Goal: Find specific page/section: Find specific page/section

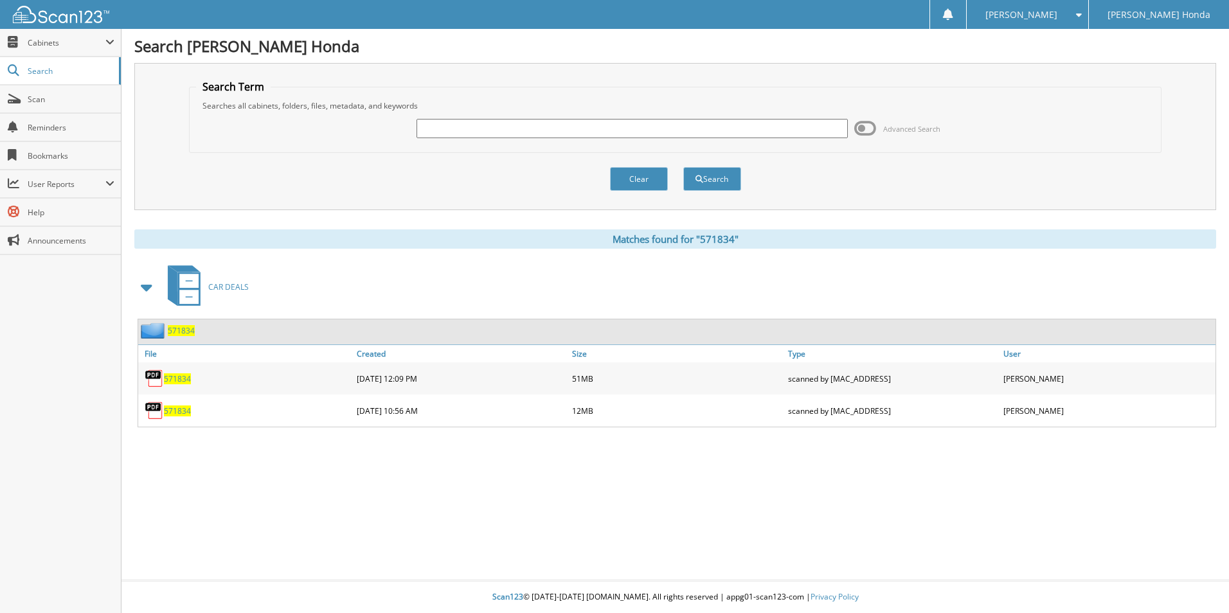
click at [457, 121] on input "text" at bounding box center [631, 128] width 431 height 19
click at [502, 130] on input "text" at bounding box center [631, 128] width 431 height 19
type input "298929"
click at [683, 167] on button "Search" at bounding box center [712, 179] width 58 height 24
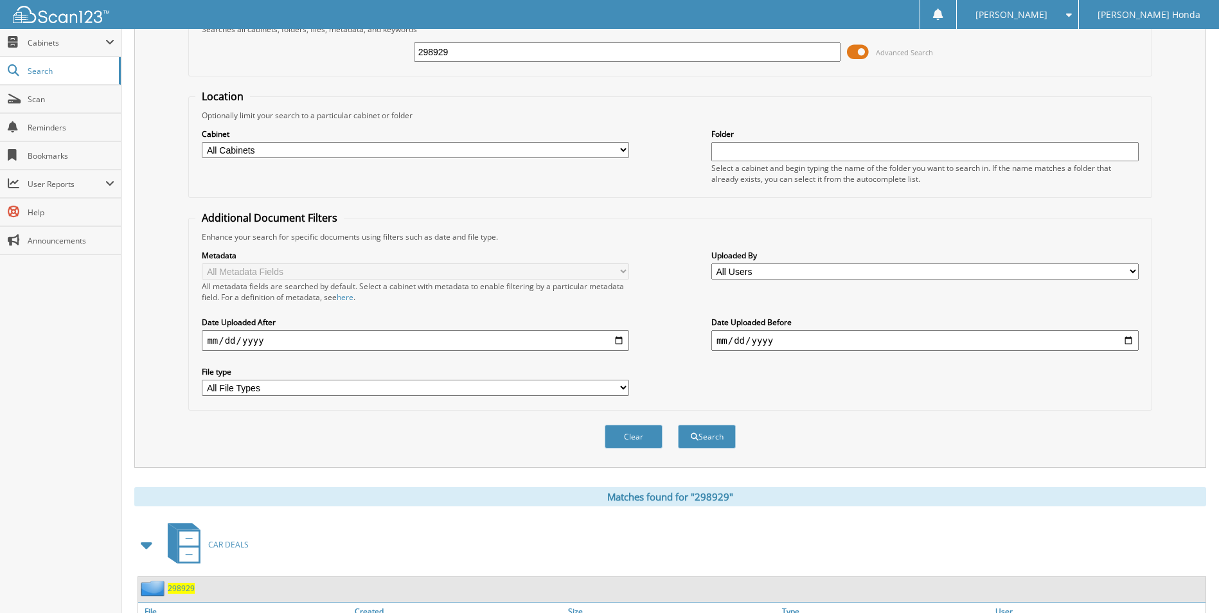
scroll to position [156, 0]
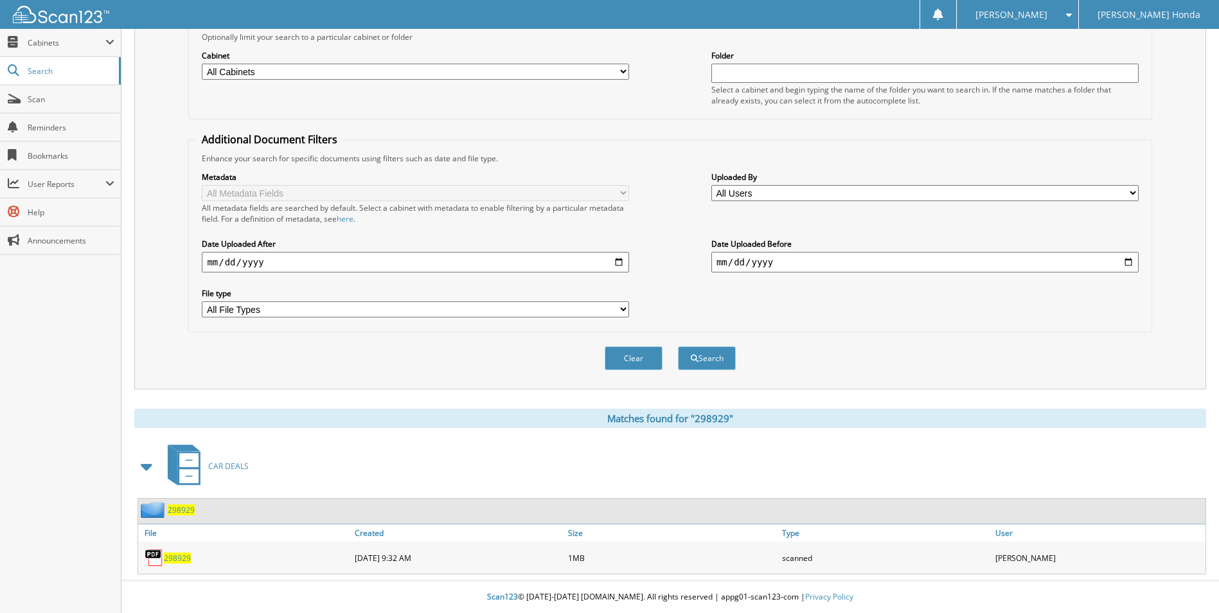
click at [174, 560] on span "298929" at bounding box center [177, 558] width 27 height 11
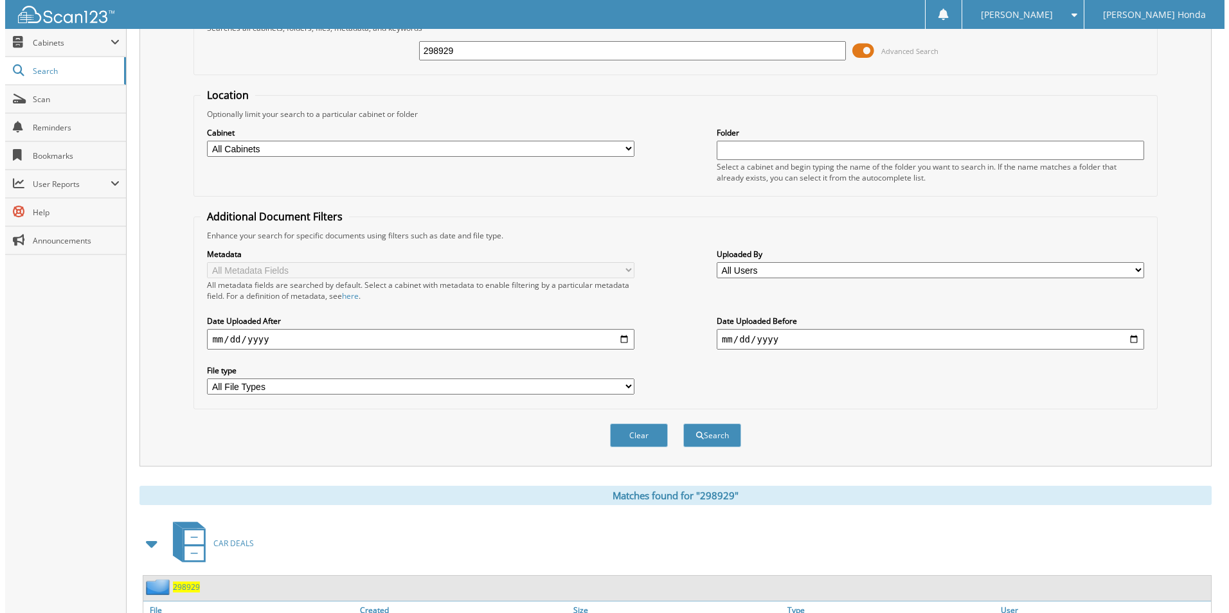
scroll to position [0, 0]
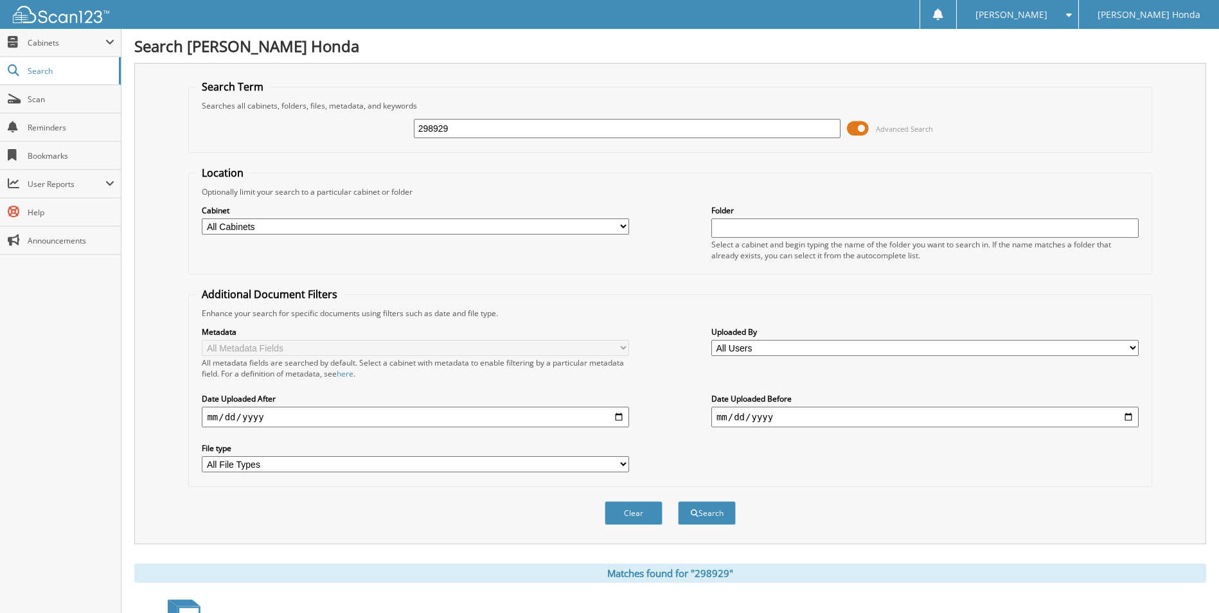
click at [852, 130] on span at bounding box center [858, 128] width 22 height 19
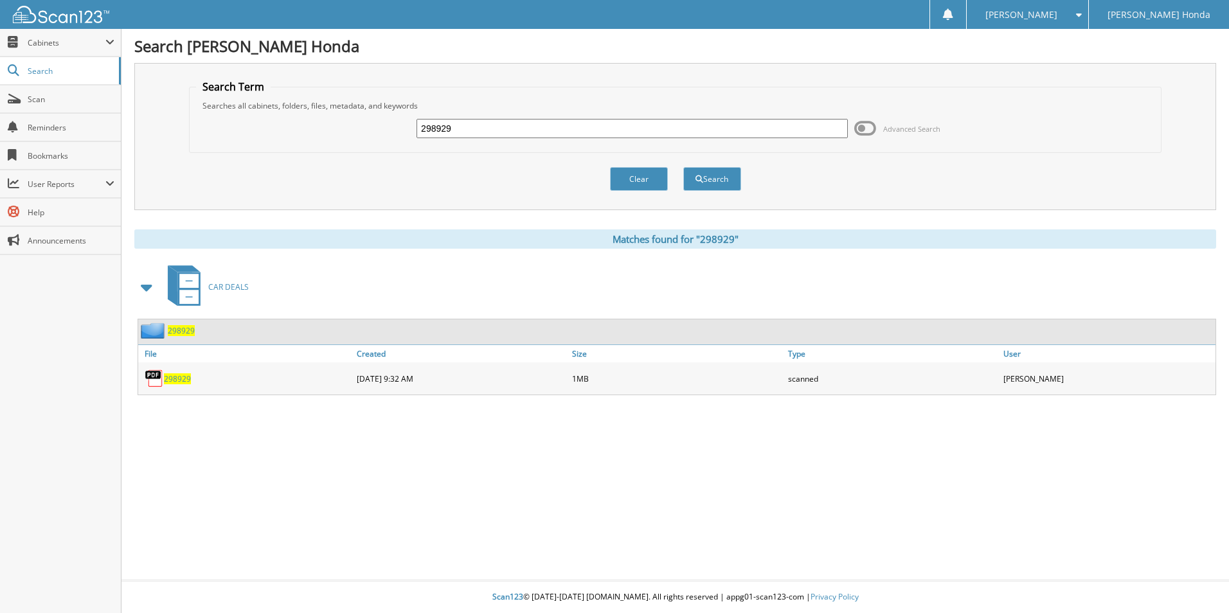
click at [174, 384] on span "298929" at bounding box center [177, 378] width 27 height 11
drag, startPoint x: 476, startPoint y: 130, endPoint x: 0, endPoint y: 39, distance: 485.0
click at [0, 44] on html "[PERSON_NAME] Settings Logout [PERSON_NAME] Honda Close Cabinets My Company Sea…" at bounding box center [614, 306] width 1229 height 613
type input "233147A"
click at [683, 167] on button "Search" at bounding box center [712, 179] width 58 height 24
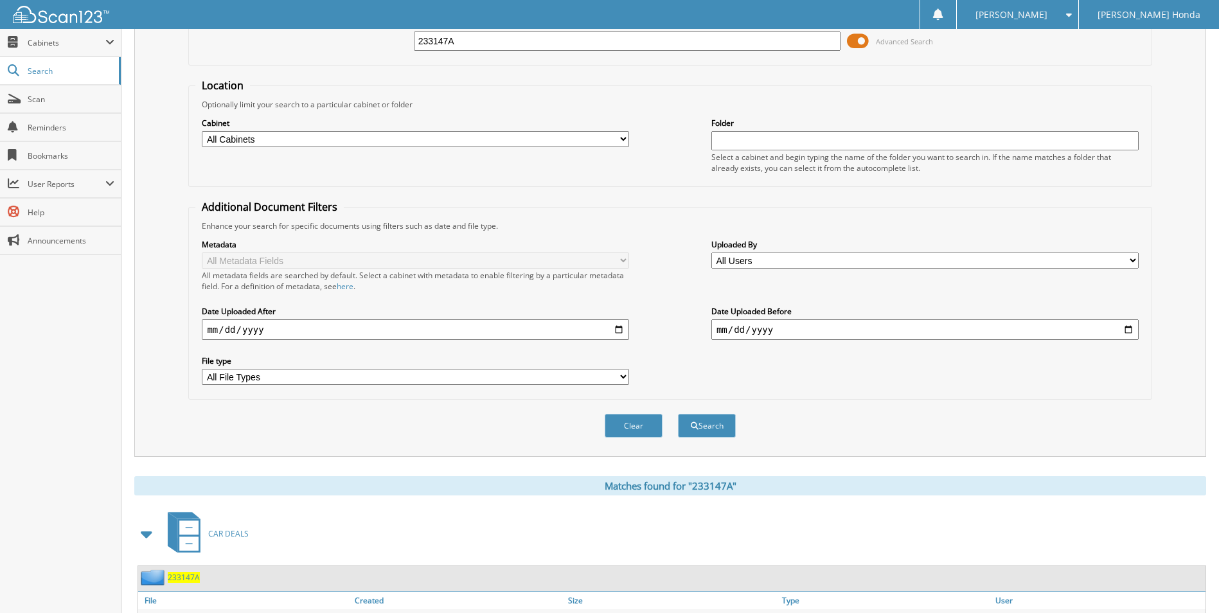
scroll to position [156, 0]
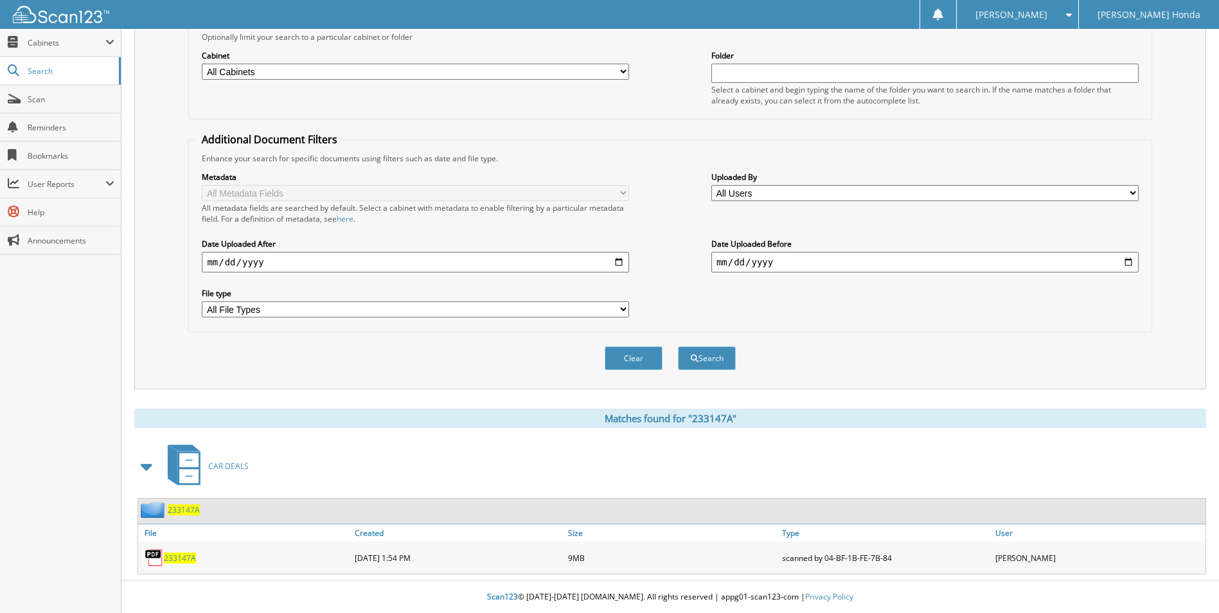
click at [183, 557] on span "233147A" at bounding box center [180, 558] width 32 height 11
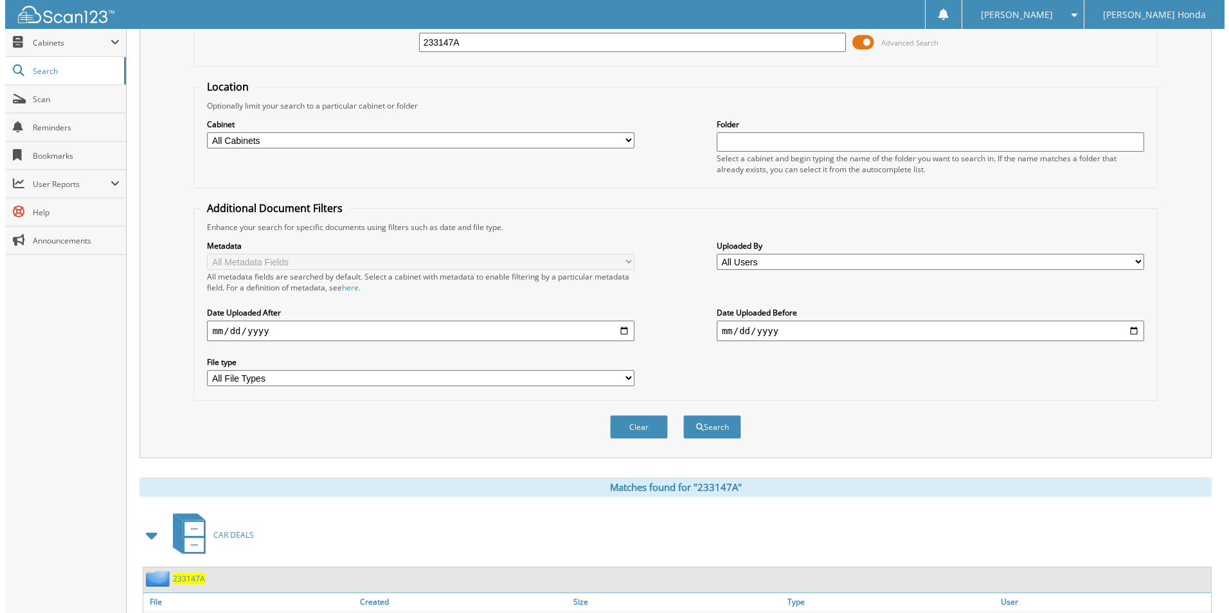
scroll to position [0, 0]
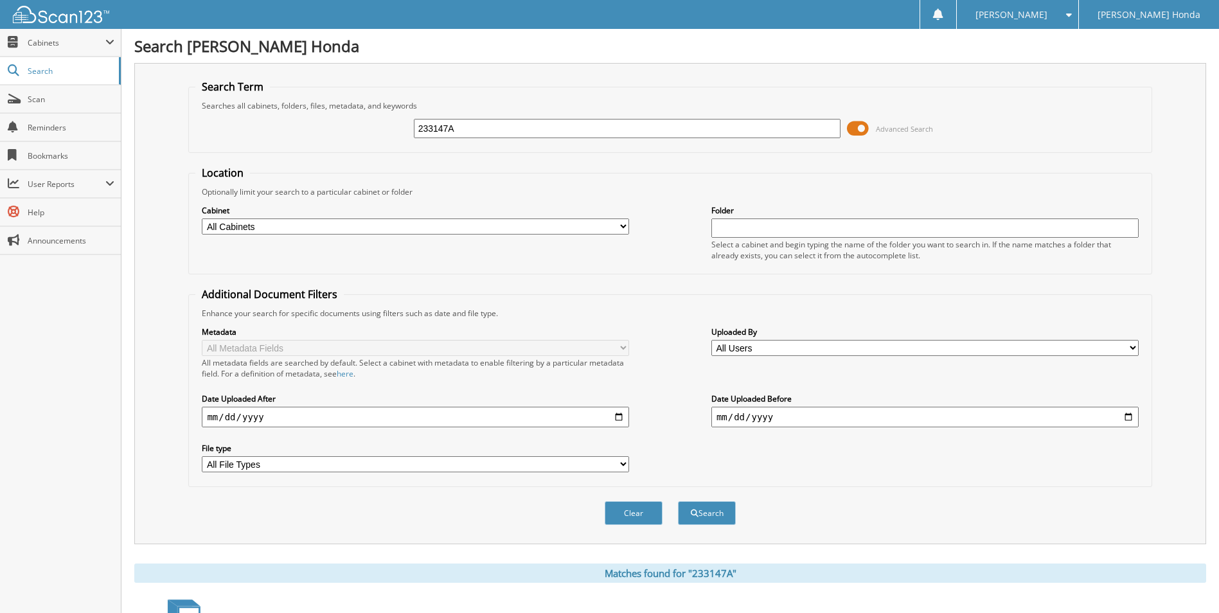
click at [855, 131] on span at bounding box center [858, 128] width 22 height 19
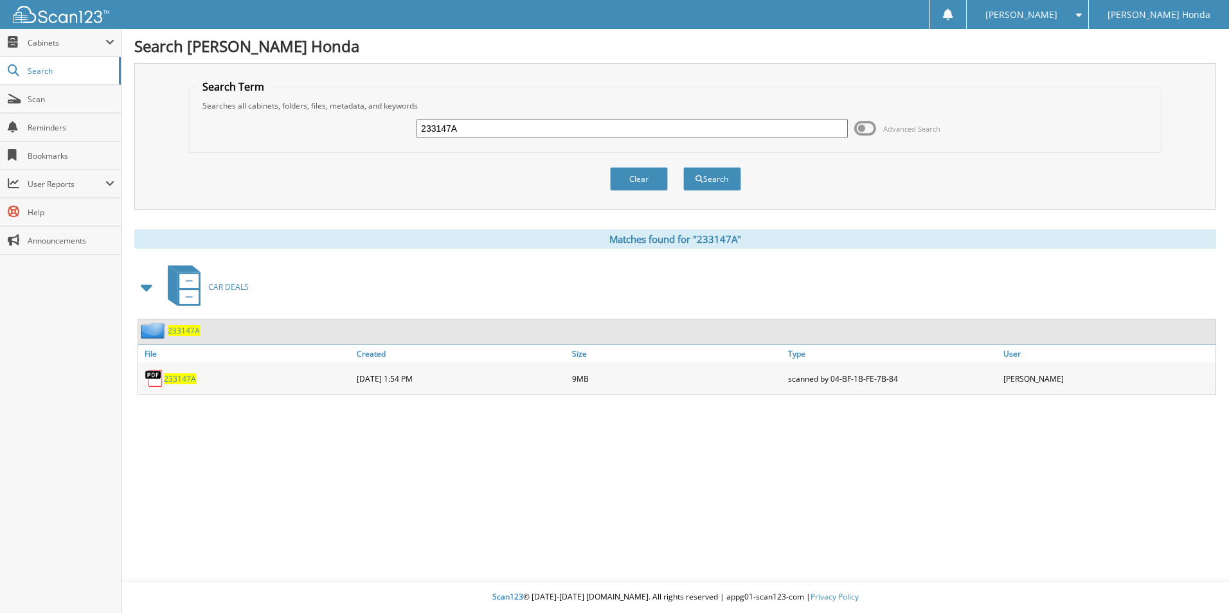
drag, startPoint x: 519, startPoint y: 136, endPoint x: 402, endPoint y: 130, distance: 117.1
click at [402, 130] on div "233147A Advanced Search" at bounding box center [675, 128] width 958 height 35
click at [517, 131] on input "text" at bounding box center [631, 128] width 431 height 19
type input "117169"
click at [683, 167] on button "Search" at bounding box center [712, 179] width 58 height 24
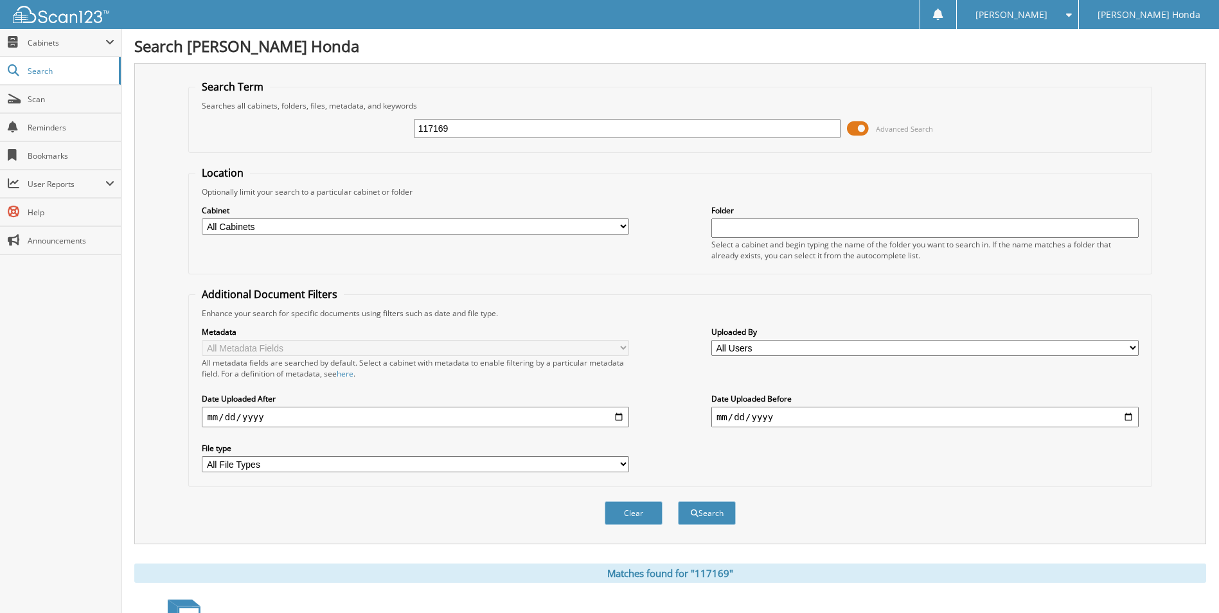
click at [851, 131] on span at bounding box center [858, 128] width 22 height 19
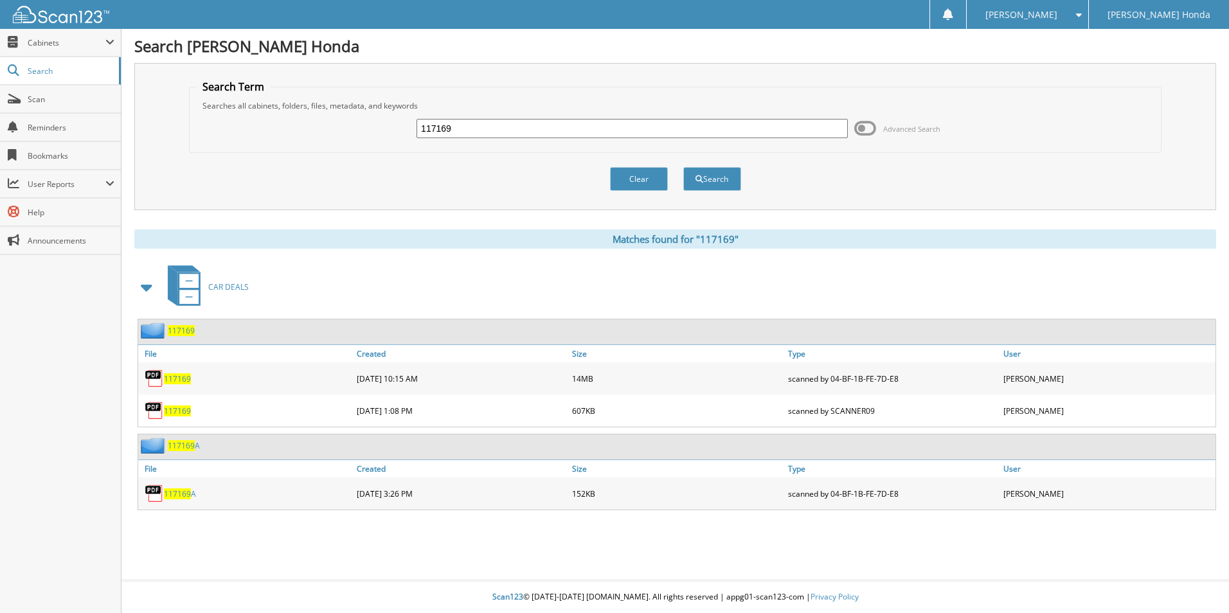
click at [176, 380] on span "117169" at bounding box center [177, 378] width 27 height 11
